Goal: Find contact information

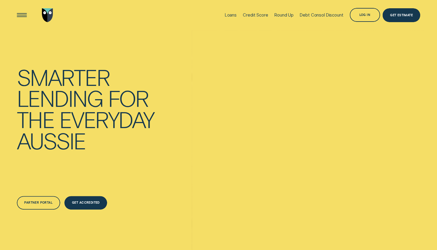
click at [41, 202] on div "Partner Portal" at bounding box center [38, 203] width 28 height 3
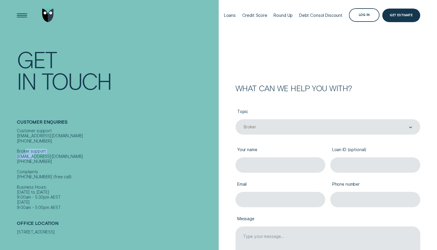
drag, startPoint x: 61, startPoint y: 152, endPoint x: 15, endPoint y: 150, distance: 45.4
click at [15, 150] on div "Contact Get In Touch Customer Enquiries Customer support contact@wisr.com.au 13…" at bounding box center [109, 125] width 219 height 250
copy div "[EMAIL_ADDRESS][DOMAIN_NAME]"
